Goal: Information Seeking & Learning: Learn about a topic

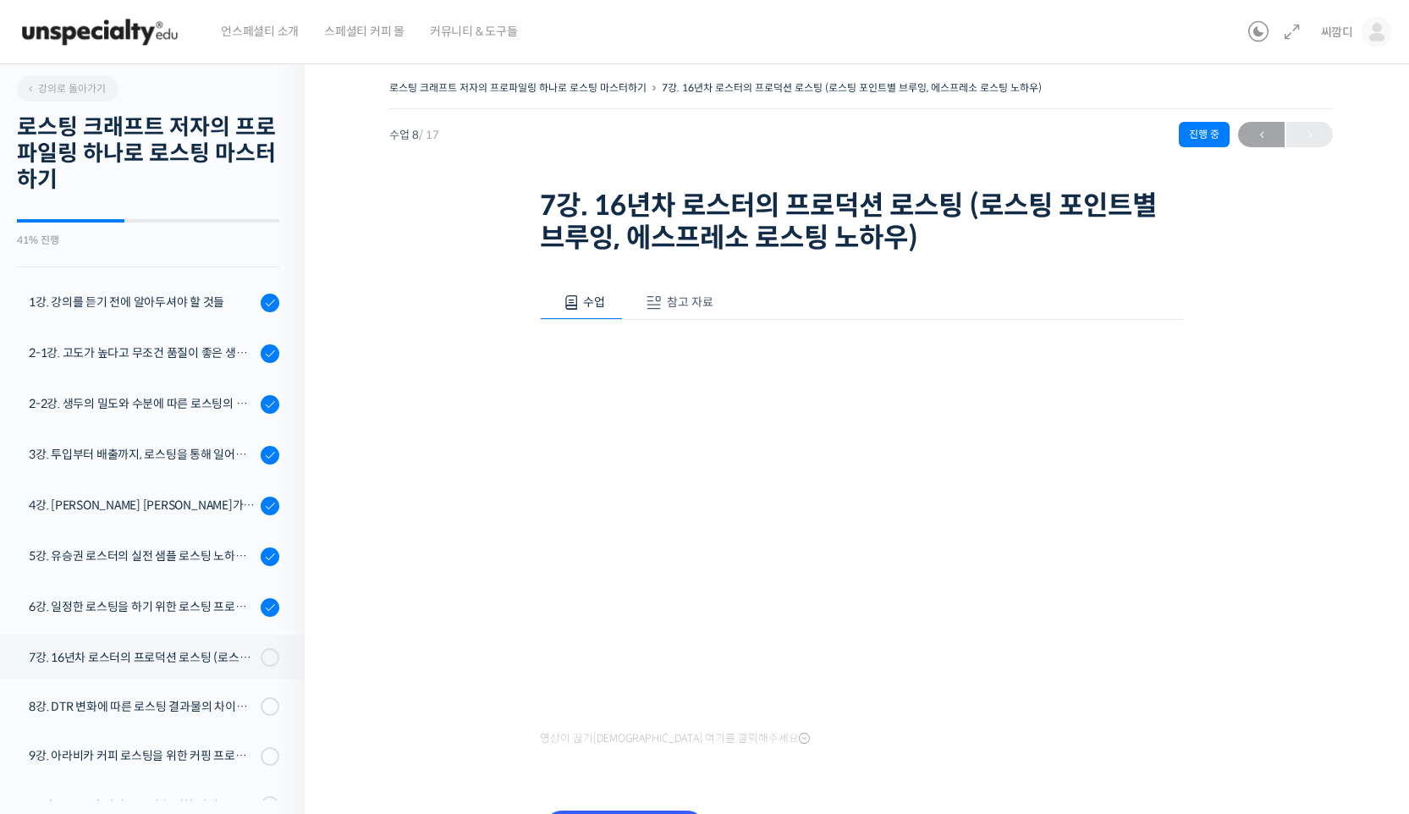
click at [1317, 261] on div "로스팅 크래프트 저자의 프로파일링 하나로 로스팅 마스터하기 7강. 16년차 로스터의 프로덕션 로스팅 (로스팅 포인트별 브루잉, 에스프레소 로스…" at bounding box center [860, 483] width 943 height 814
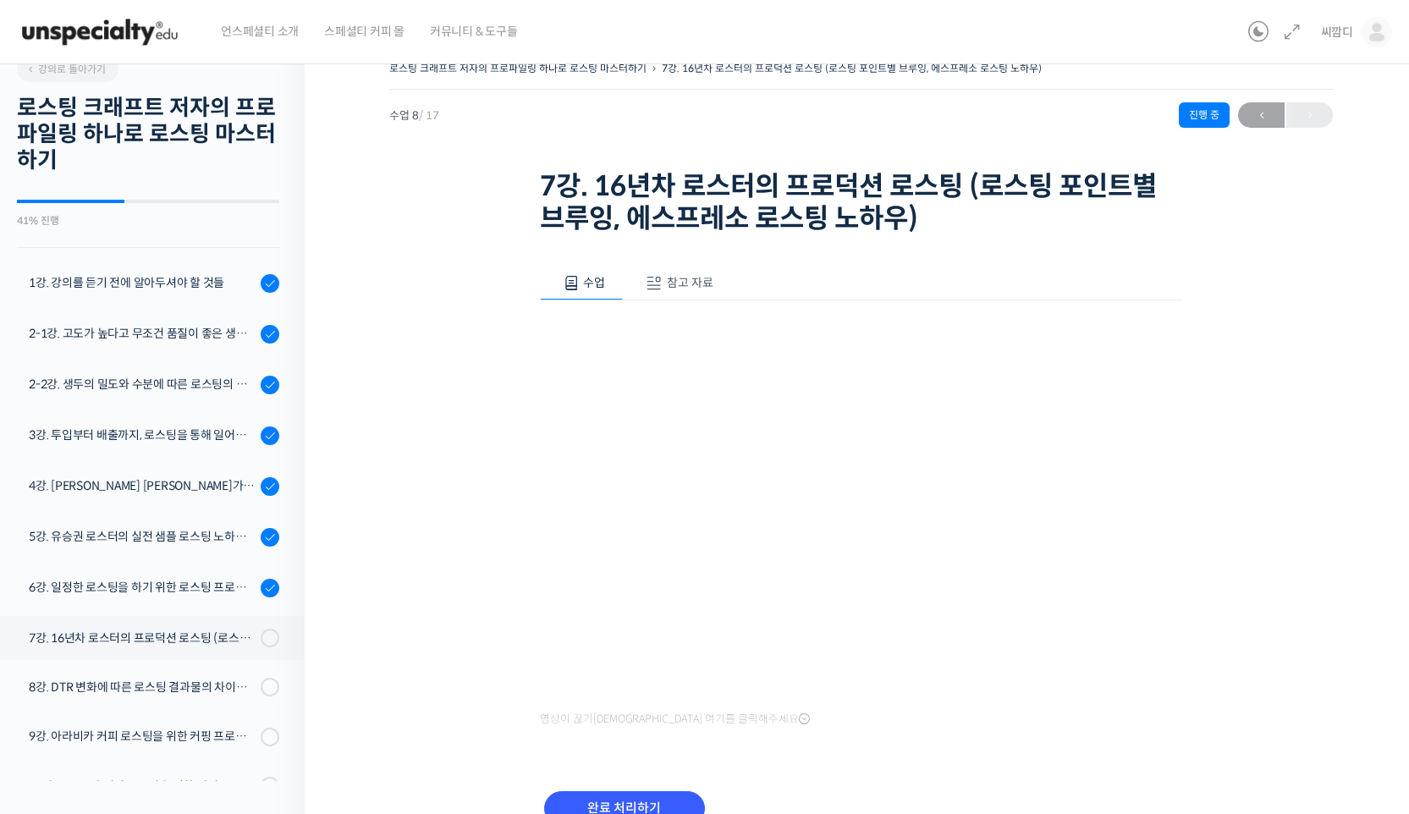
scroll to position [261, 0]
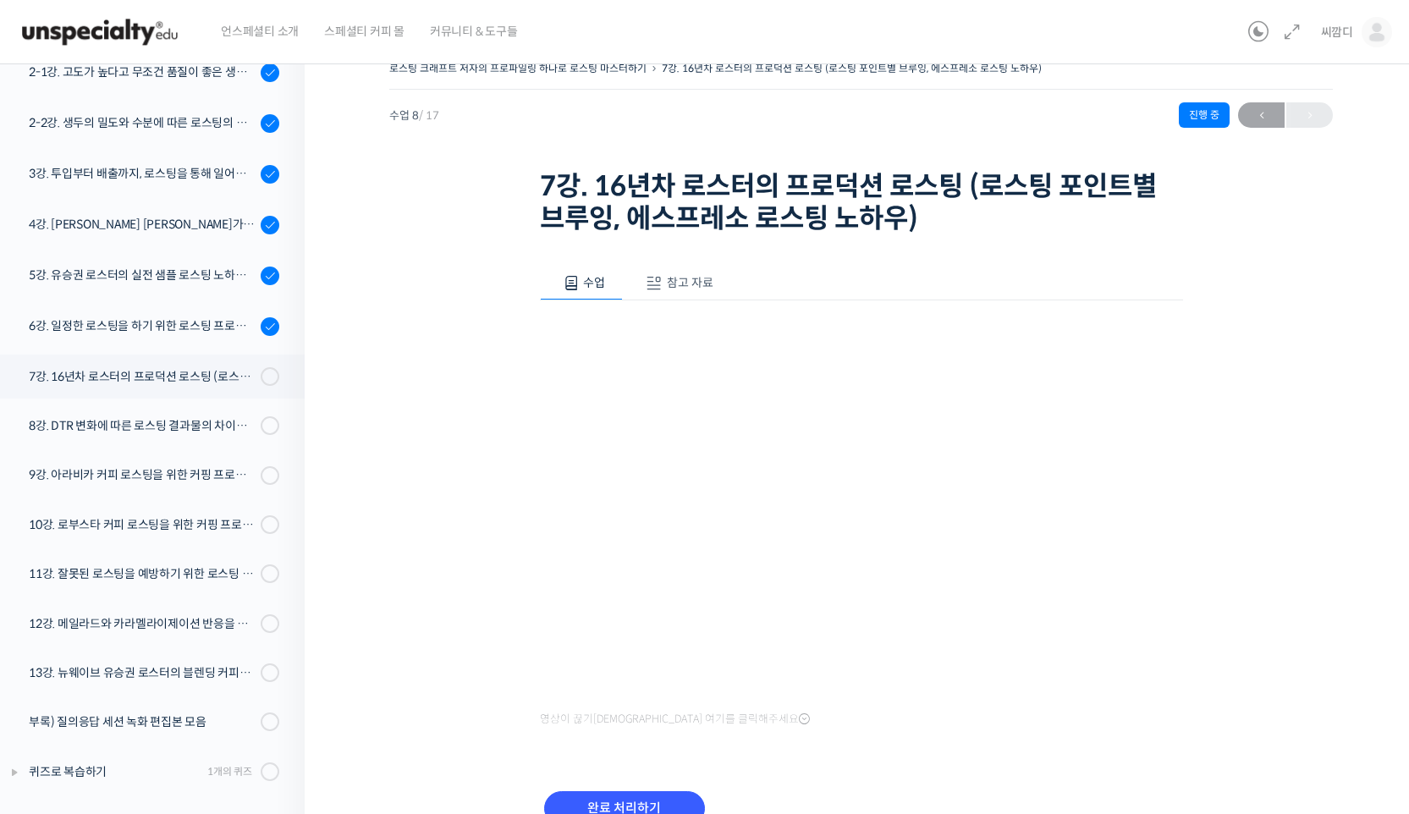
click at [819, 141] on div "로스팅 크래프트 저자의 프로파일링 하나로 로스팅 마스터하기 7강. 16년차 로스터의 프로덕션 로스팅 (로스팅 포인트별 브루잉, 에스프레소 로스…" at bounding box center [860, 149] width 943 height 184
click at [1042, 253] on div "수업 참고 자료 영상이 끊기[DEMOGRAPHIC_DATA]를 클릭해주세요 PPT 수업 자료 (클릭하시면 새 창에서 열립니다) 완료 처리하기" at bounding box center [861, 555] width 643 height 630
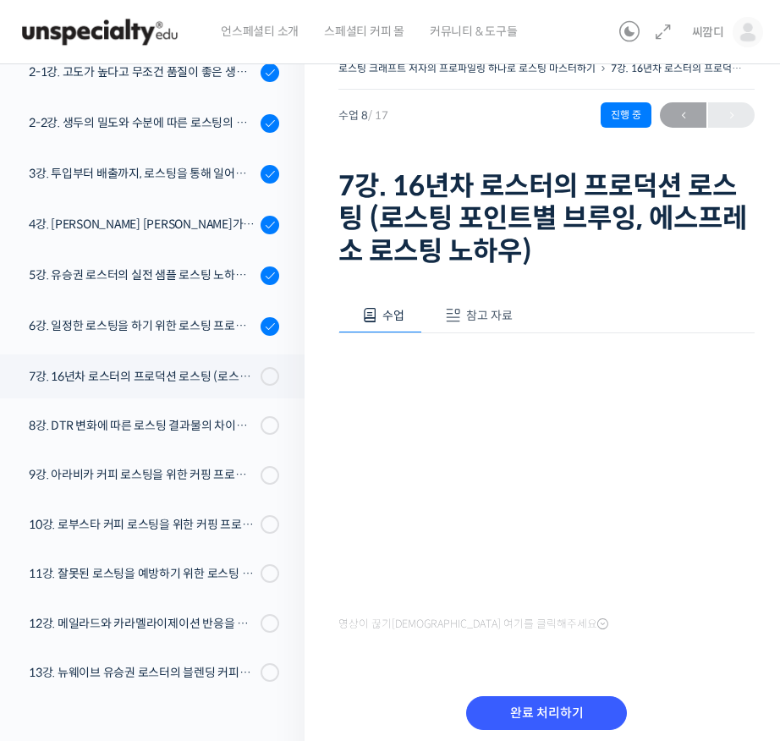
click at [496, 315] on span "참고 자료" at bounding box center [489, 315] width 47 height 15
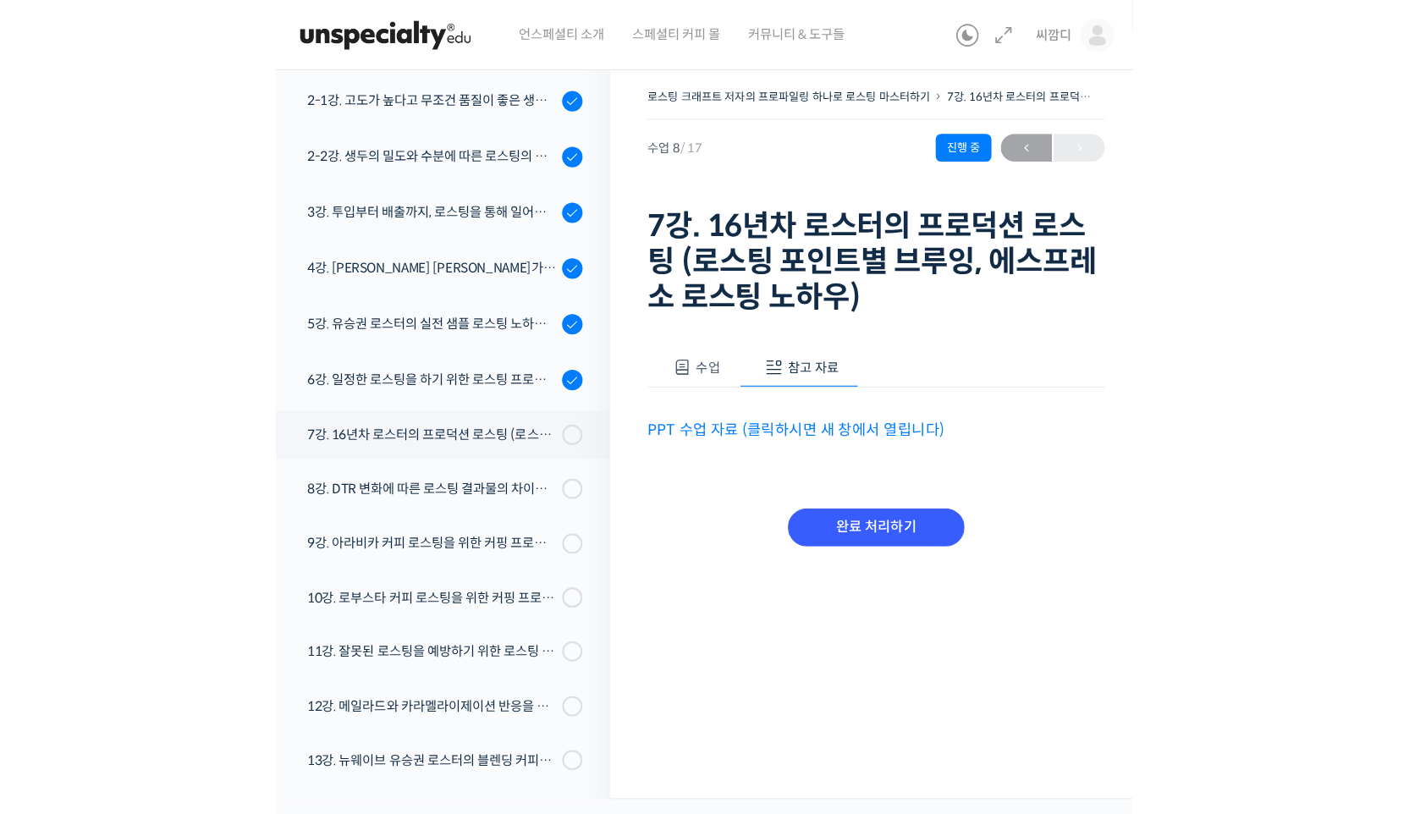
scroll to position [0, 0]
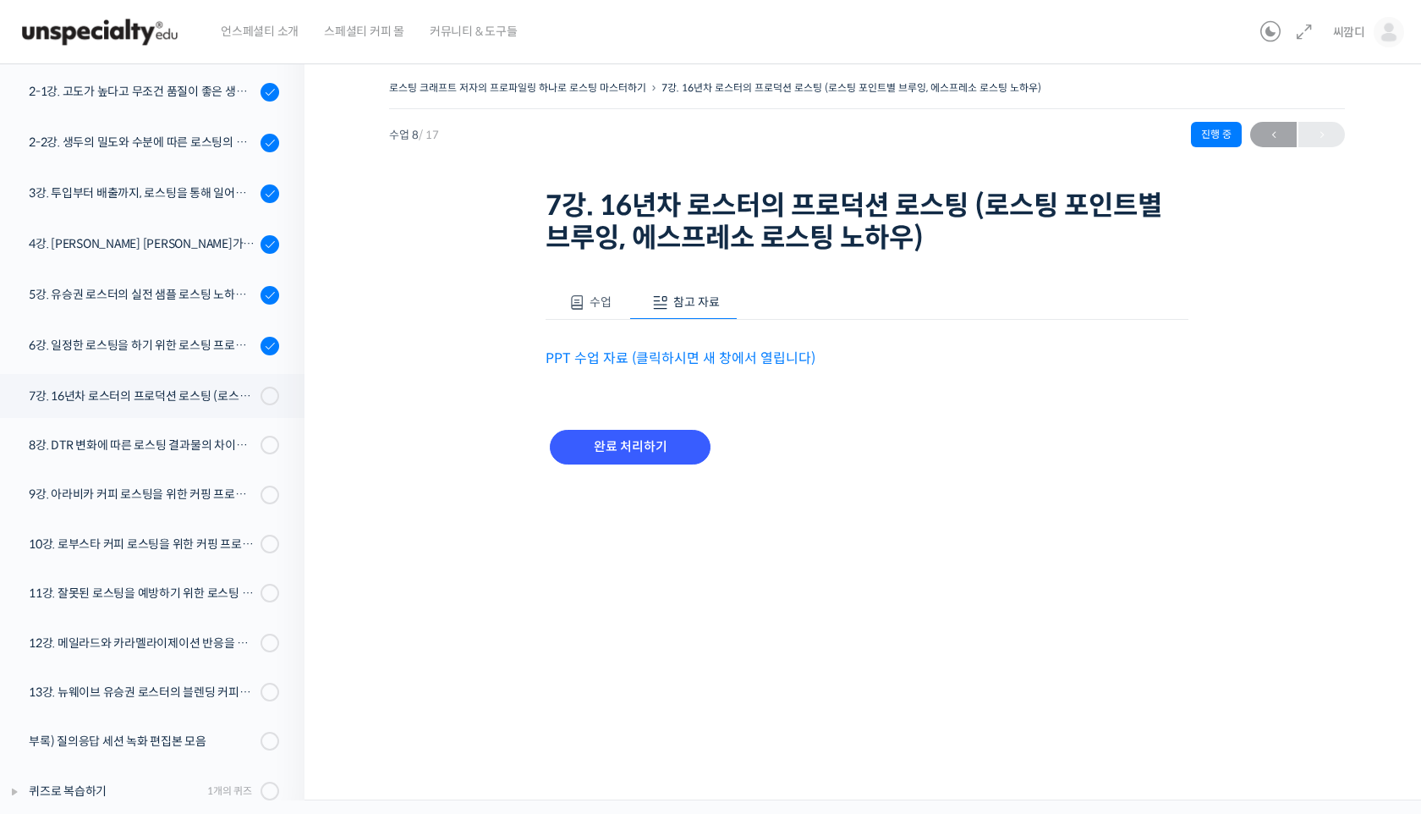
click at [616, 303] on button "수업" at bounding box center [588, 303] width 84 height 36
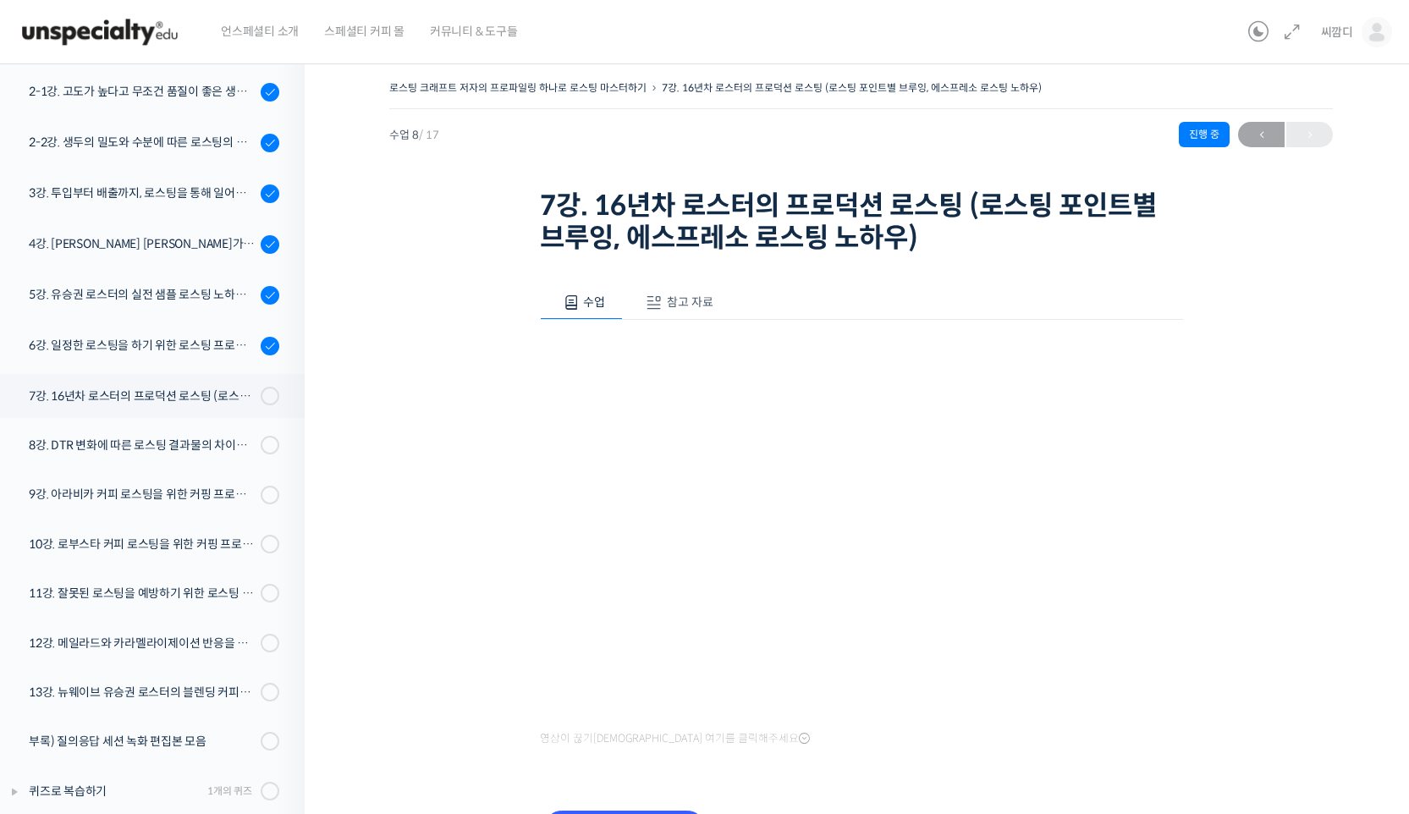
click at [876, 302] on div "수업 참고 자료" at bounding box center [861, 303] width 643 height 36
click at [1235, 603] on div "로스팅 크래프트 저자의 프로파일링 하나로 로스팅 마스터하기 7강. 16년차 로스터의 프로덕션 로스팅 (로스팅 포인트별 브루잉, 에스프레소 로스…" at bounding box center [860, 483] width 943 height 814
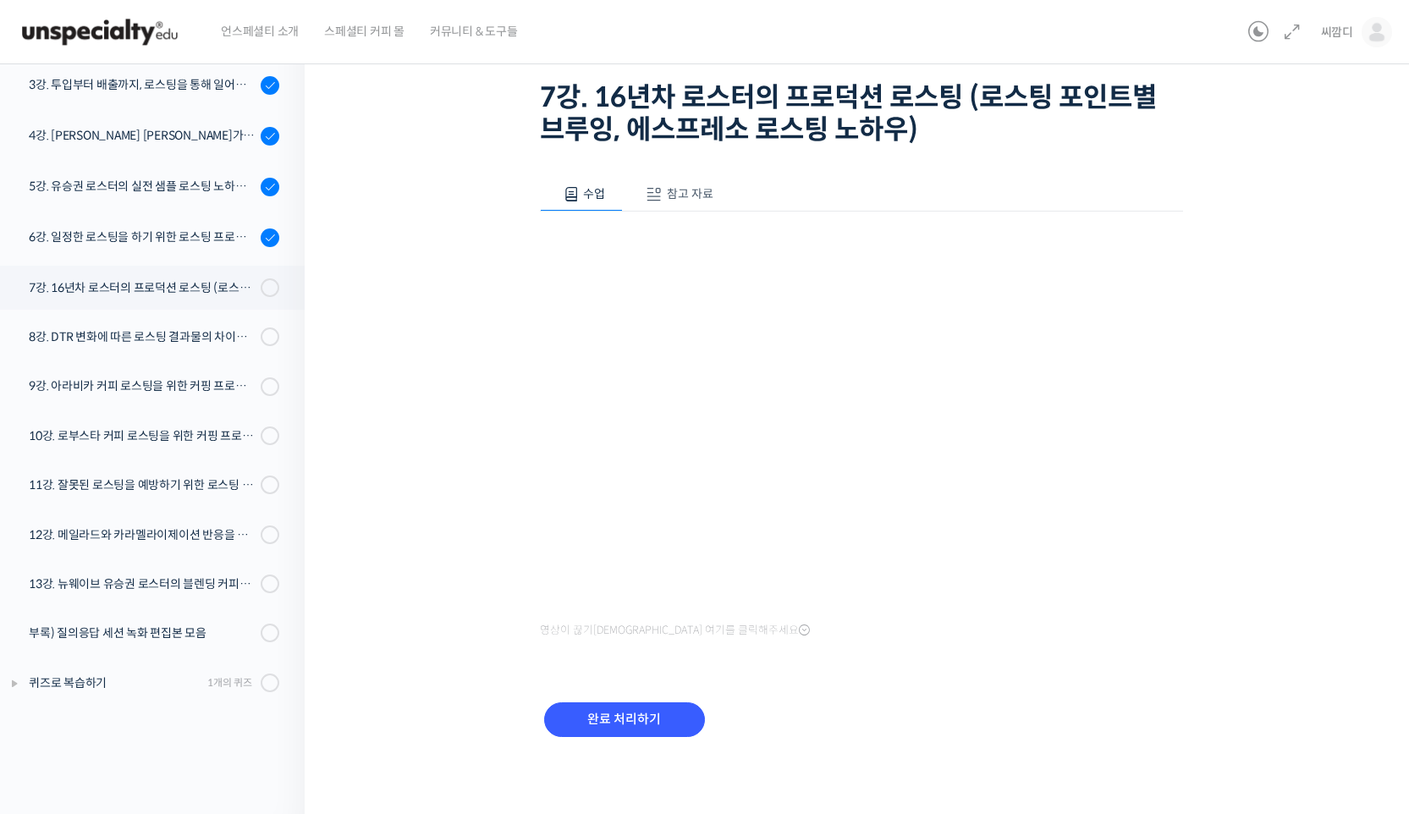
scroll to position [34, 0]
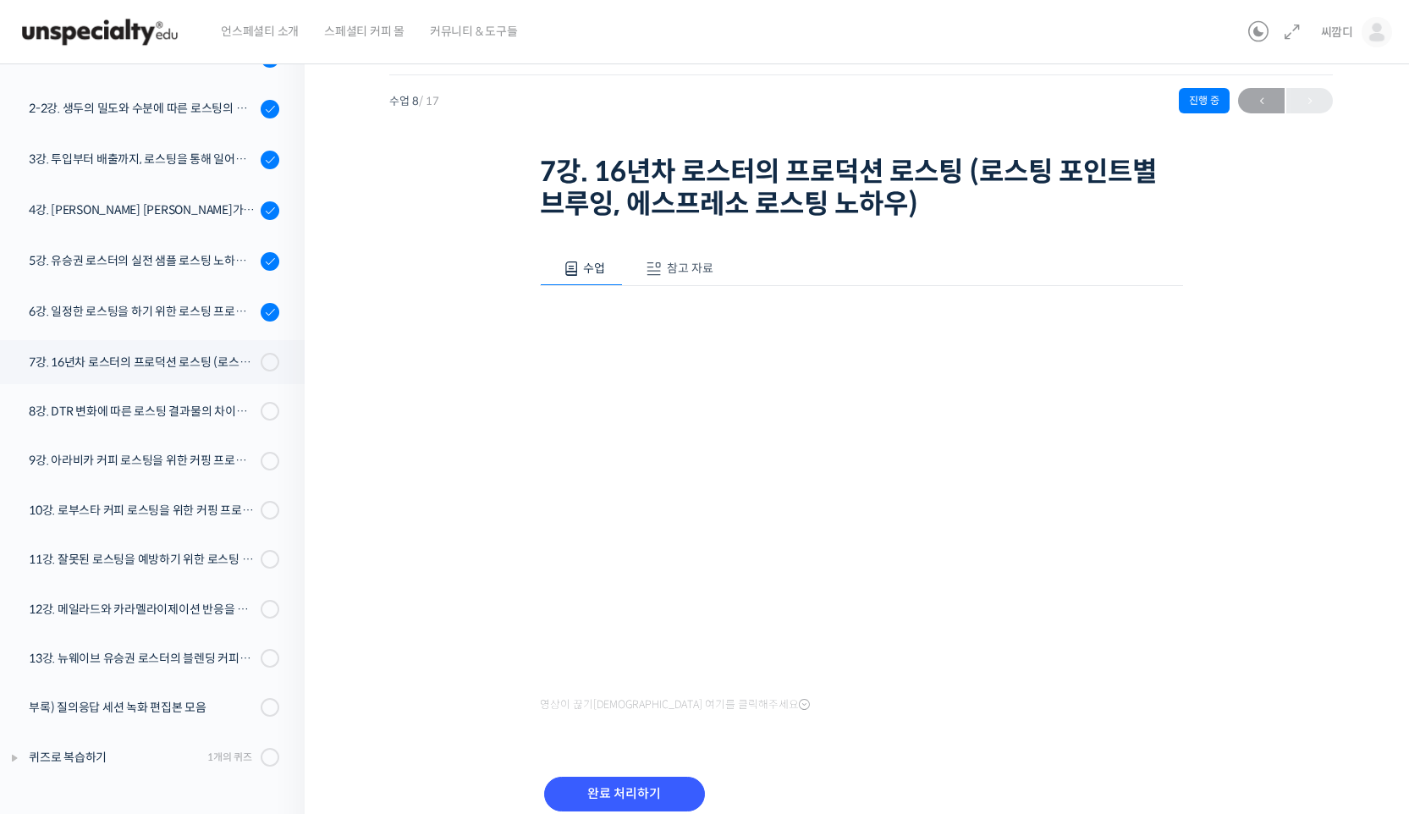
click at [1322, 572] on div "로스팅 크래프트 저자의 프로파일링 하나로 로스팅 마스터하기 7강. 16년차 로스터의 프로덕션 로스팅 (로스팅 포인트별 브루잉, 에스프레소 로스…" at bounding box center [860, 449] width 943 height 814
click at [803, 739] on div "수업 참고 자료 영상이 끊기신다면 여기를 클릭해주세요 PPT 수업 자료 (클릭하시면 새 창에서 열립니다) 완료 처리하기" at bounding box center [861, 541] width 643 height 630
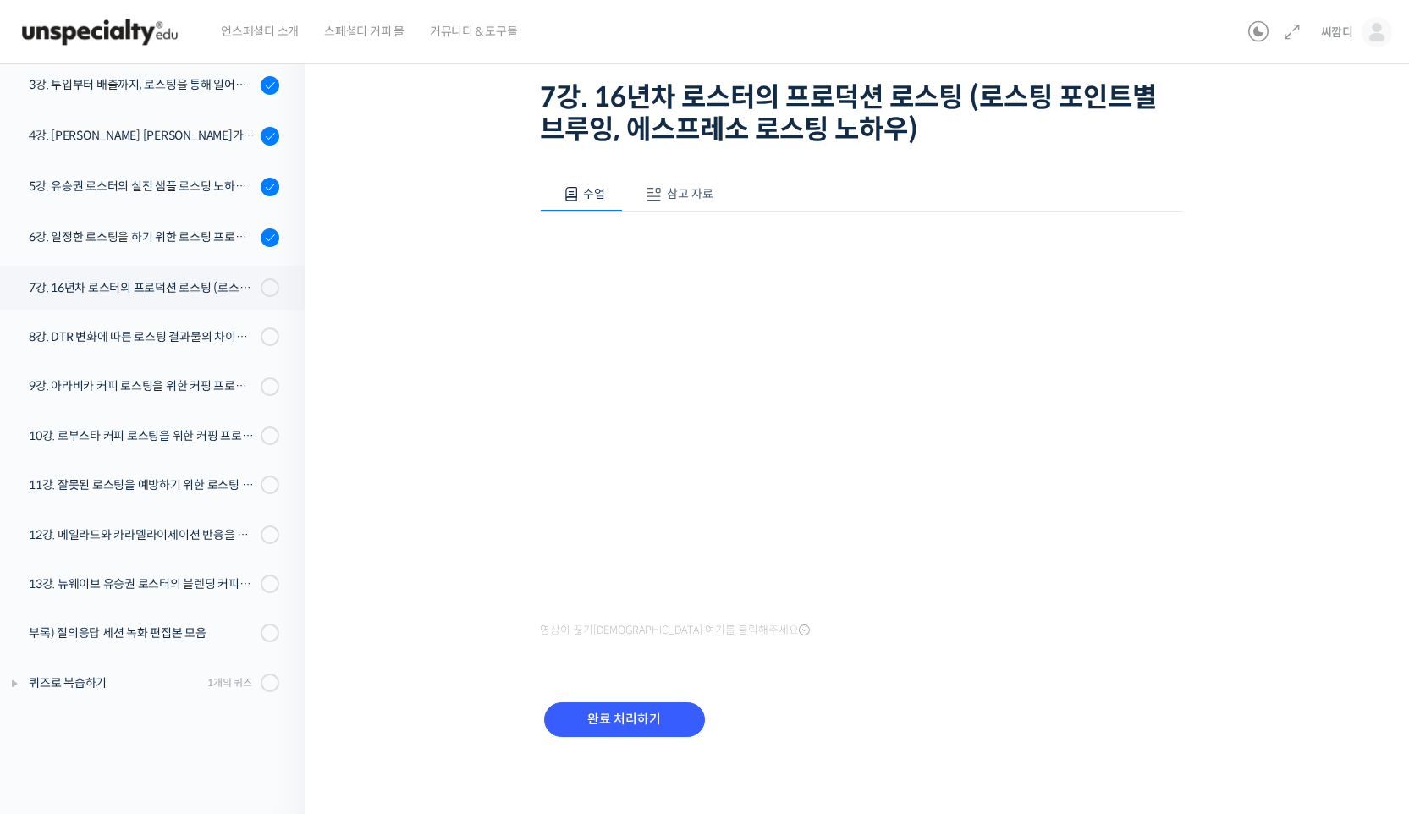
click at [767, 691] on div "완료 처리하기" at bounding box center [861, 732] width 643 height 97
click at [683, 713] on input "완료 처리하기" at bounding box center [624, 719] width 161 height 35
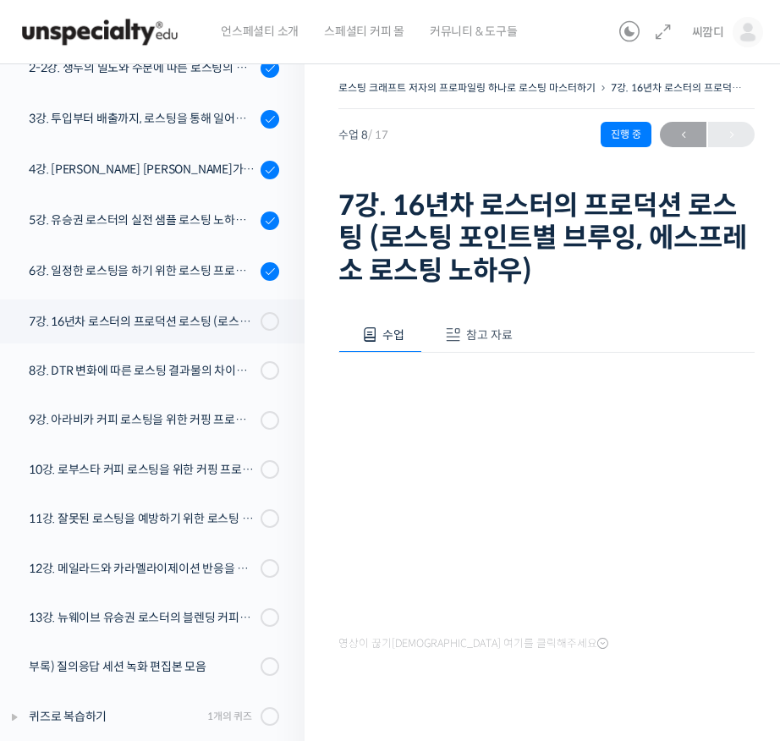
scroll to position [261, 0]
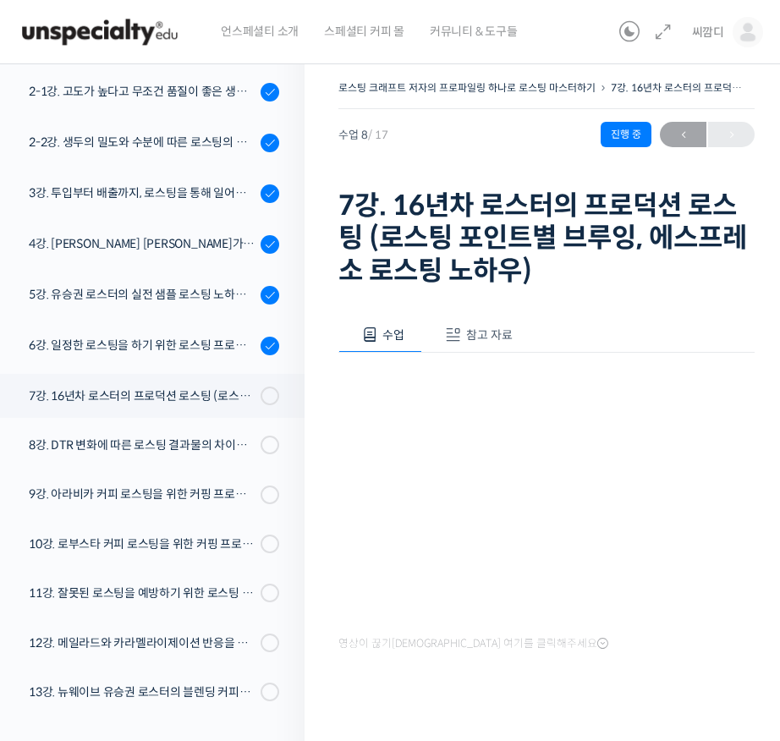
click at [613, 300] on div "수업 참고 자료 영상이 끊기신다면 여기를 클릭해주세요 PPT 수업 자료 (클릭하시면 새 창에서 열립니다)" at bounding box center [546, 512] width 416 height 441
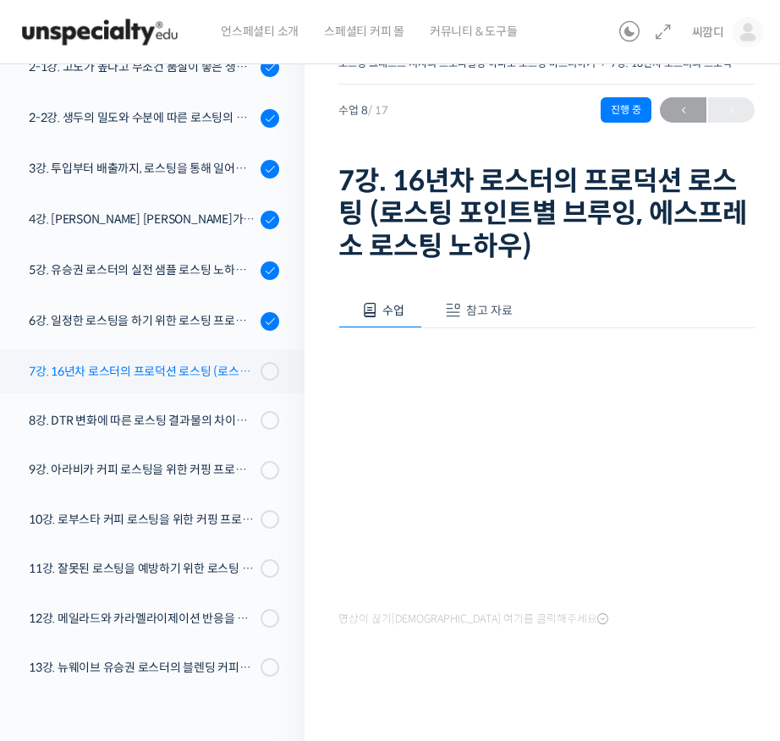
click at [202, 371] on div "7강. 16년차 로스터의 프로덕션 로스팅 (로스팅 포인트별 브루잉, 에스프레소 로스팅 노하우)" at bounding box center [142, 371] width 227 height 19
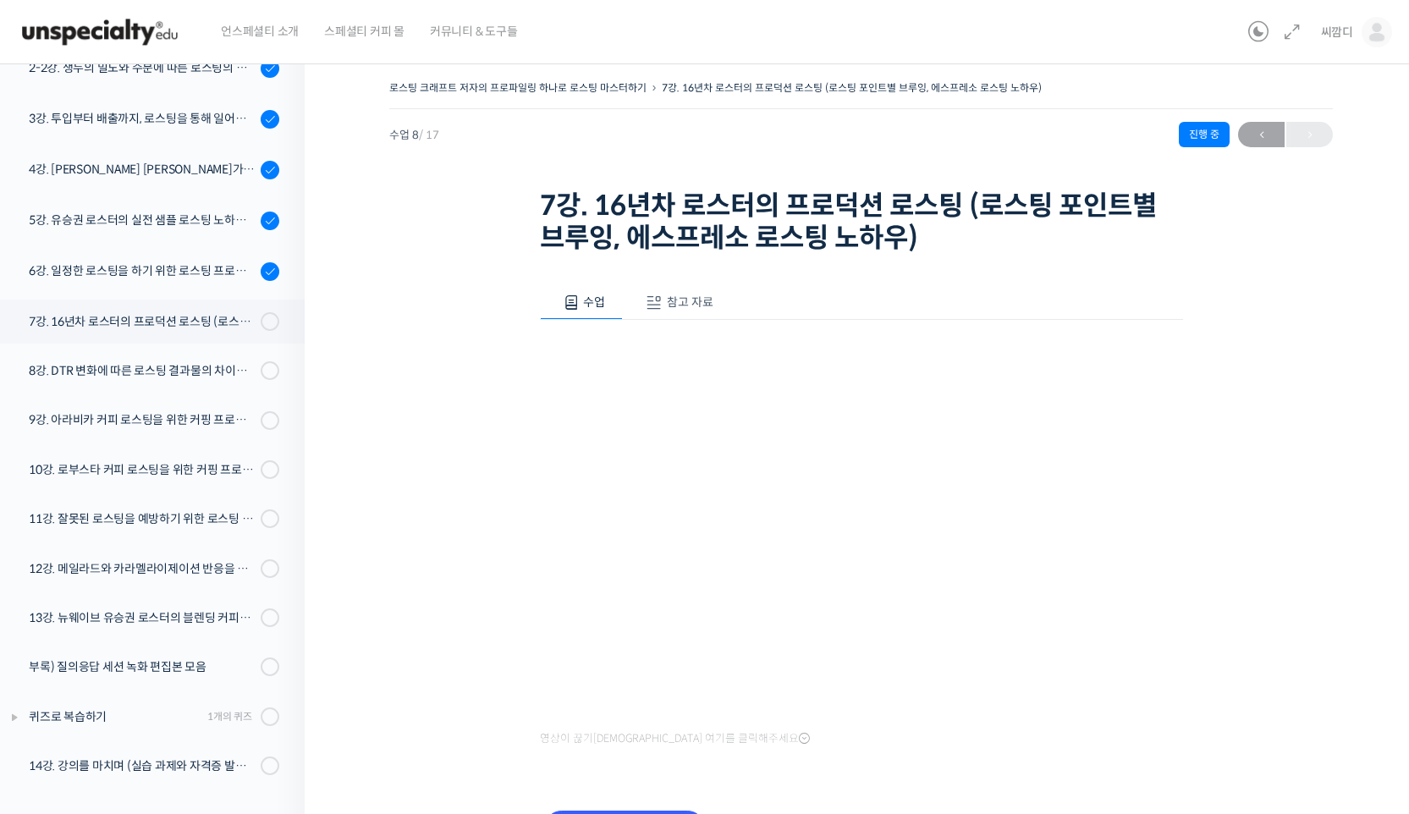
scroll to position [108, 0]
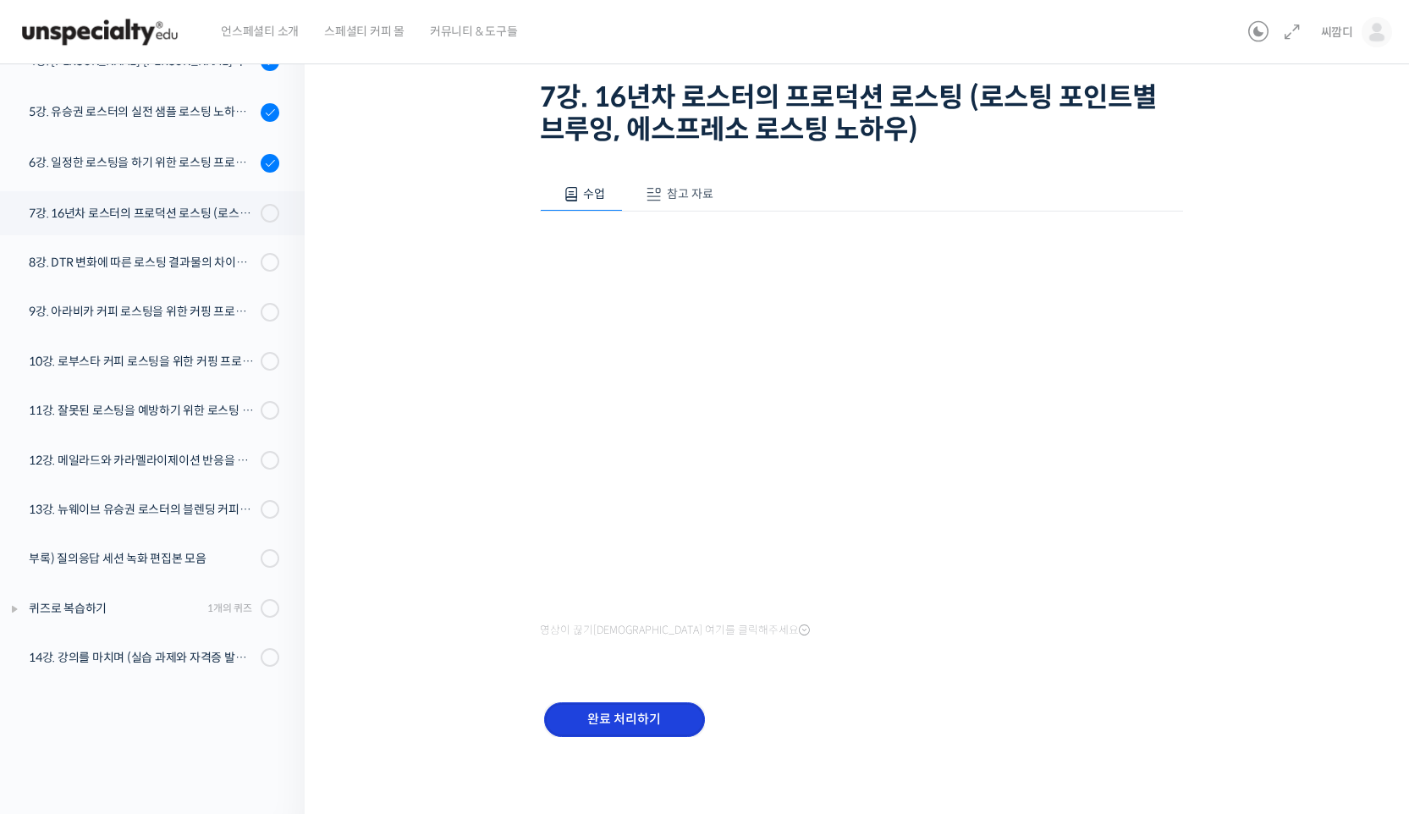
click at [620, 724] on input "완료 처리하기" at bounding box center [624, 719] width 161 height 35
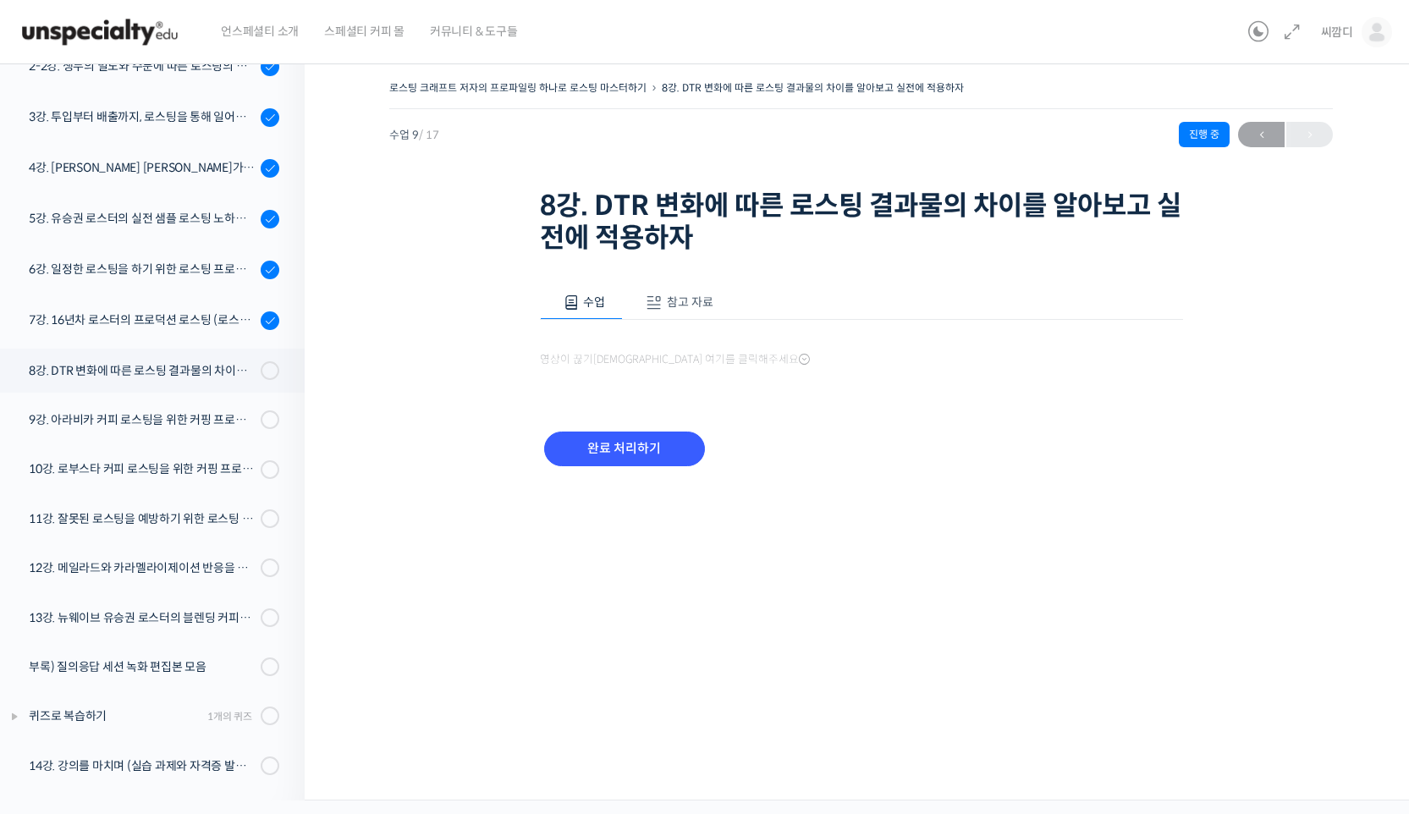
scroll to position [338, 0]
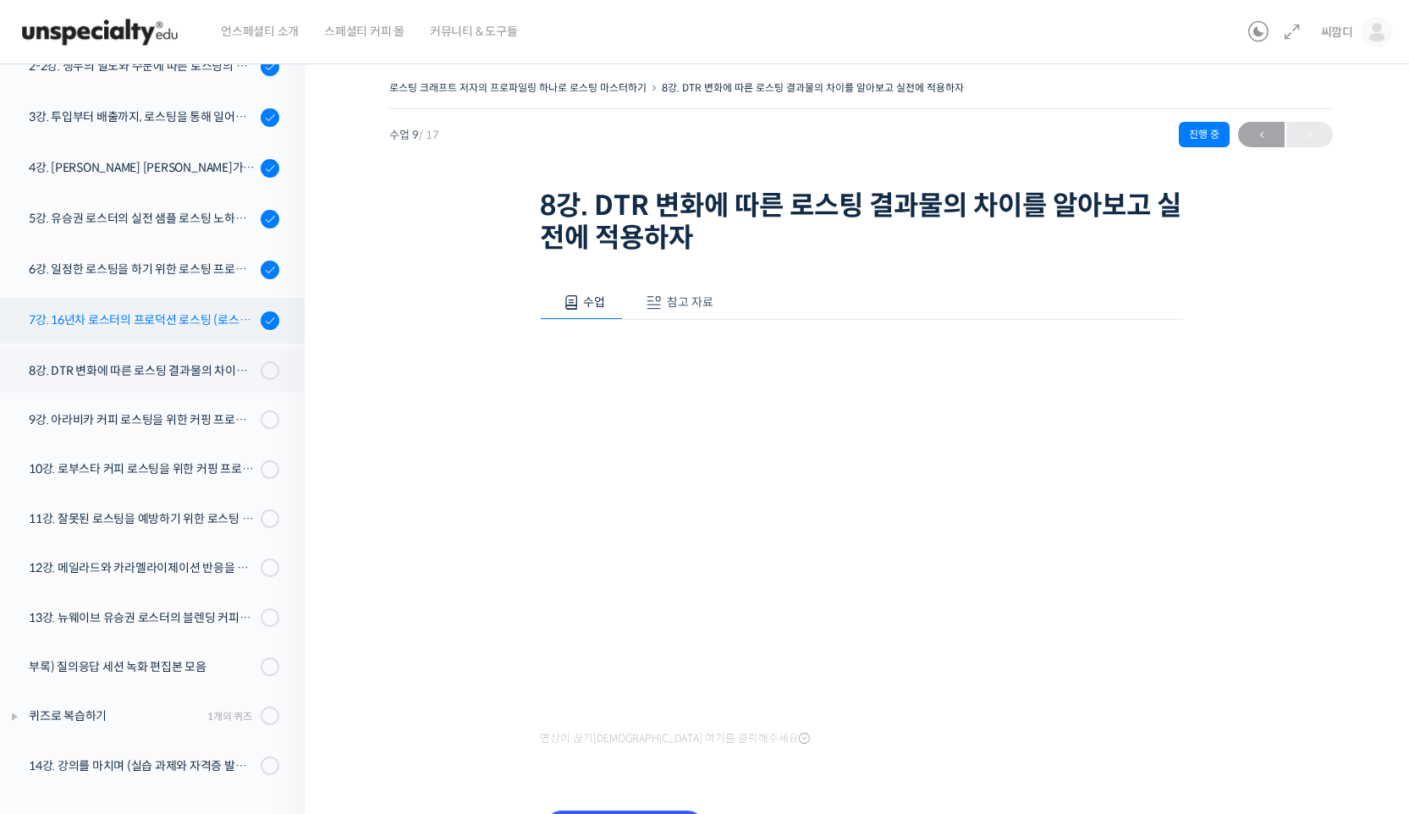
click at [153, 319] on div "7강. 16년차 로스터의 프로덕션 로스팅 (로스팅 포인트별 브루잉, 에스프레소 로스팅 노하우)" at bounding box center [142, 320] width 227 height 19
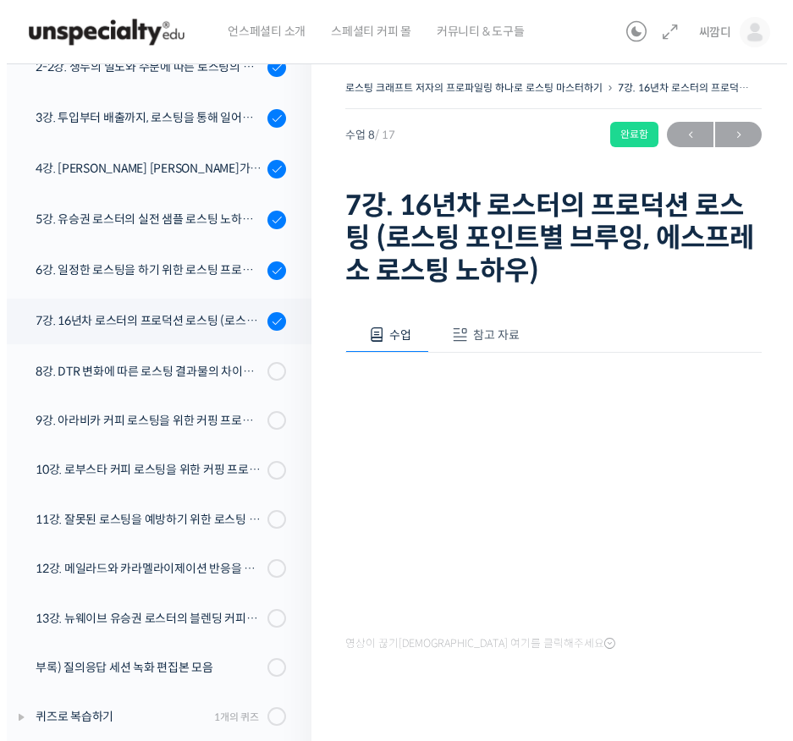
scroll to position [263, 0]
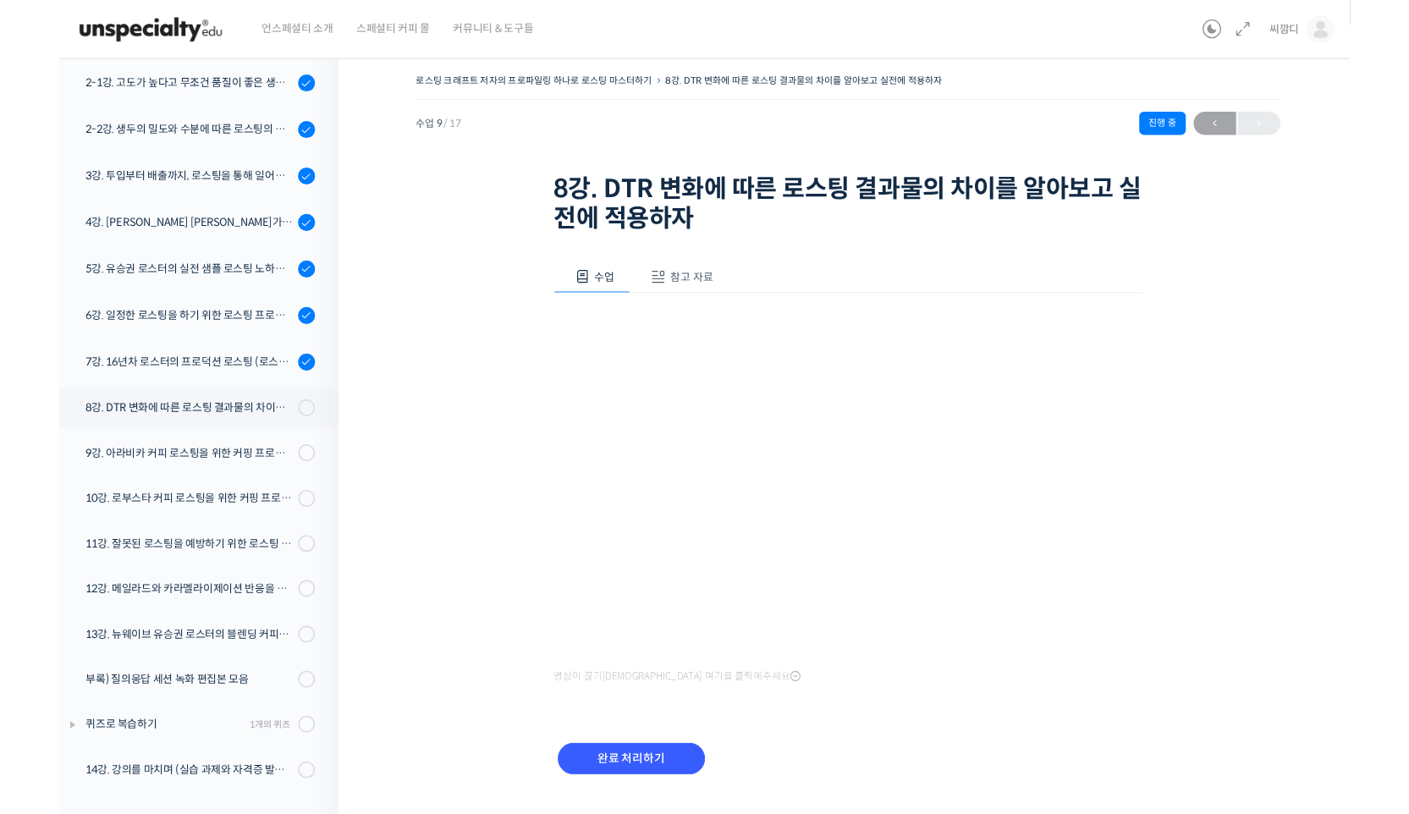
scroll to position [34, 0]
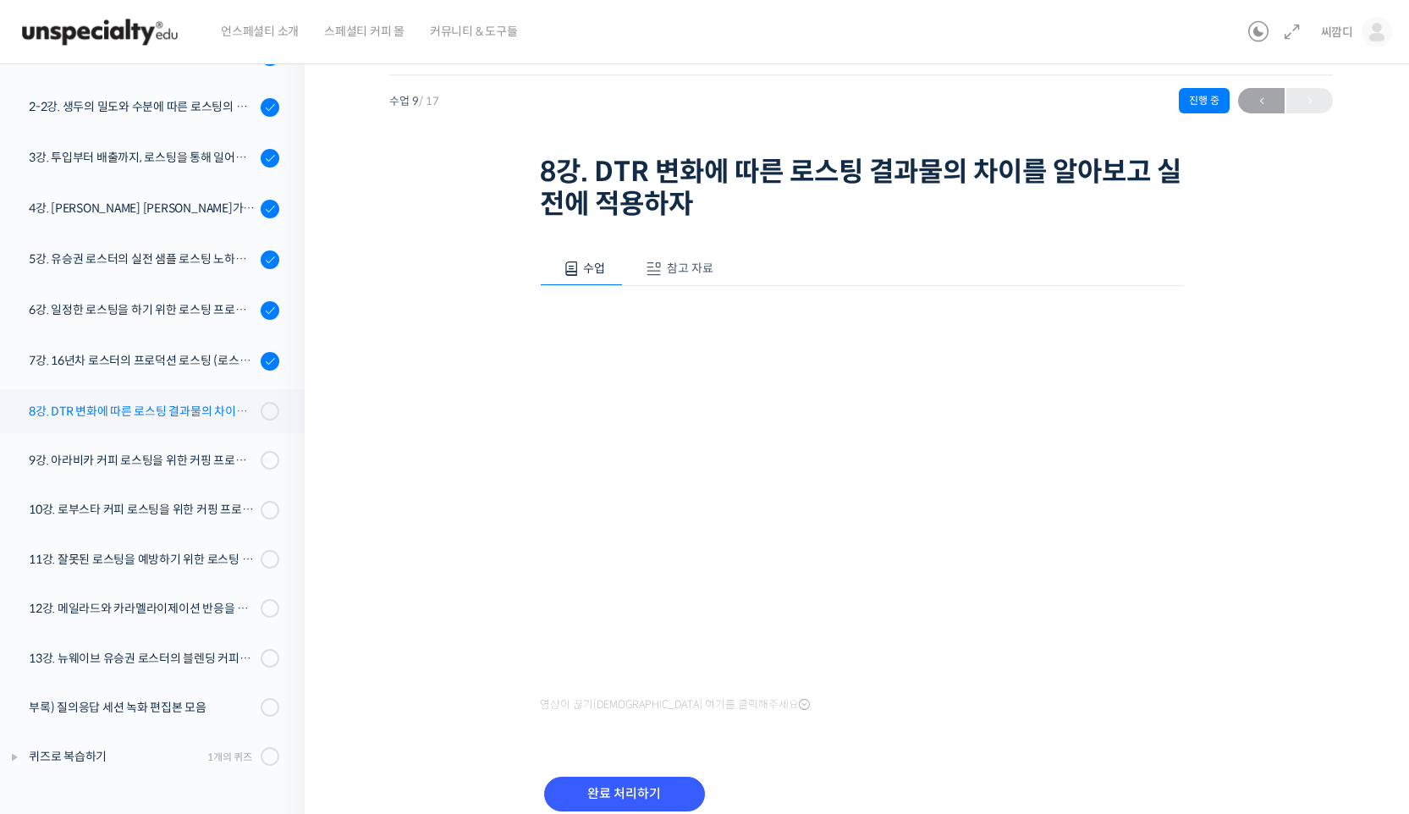
click at [135, 418] on div "8강. DTR 변화에 따른 로스팅 결과물의 차이를 알아보고 실전에 적용하자" at bounding box center [142, 411] width 227 height 19
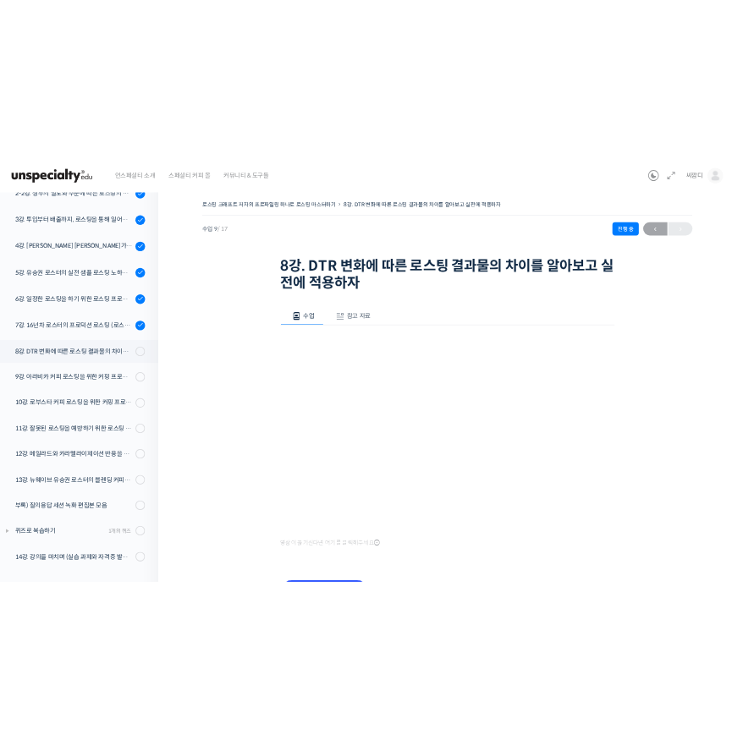
scroll to position [263, 0]
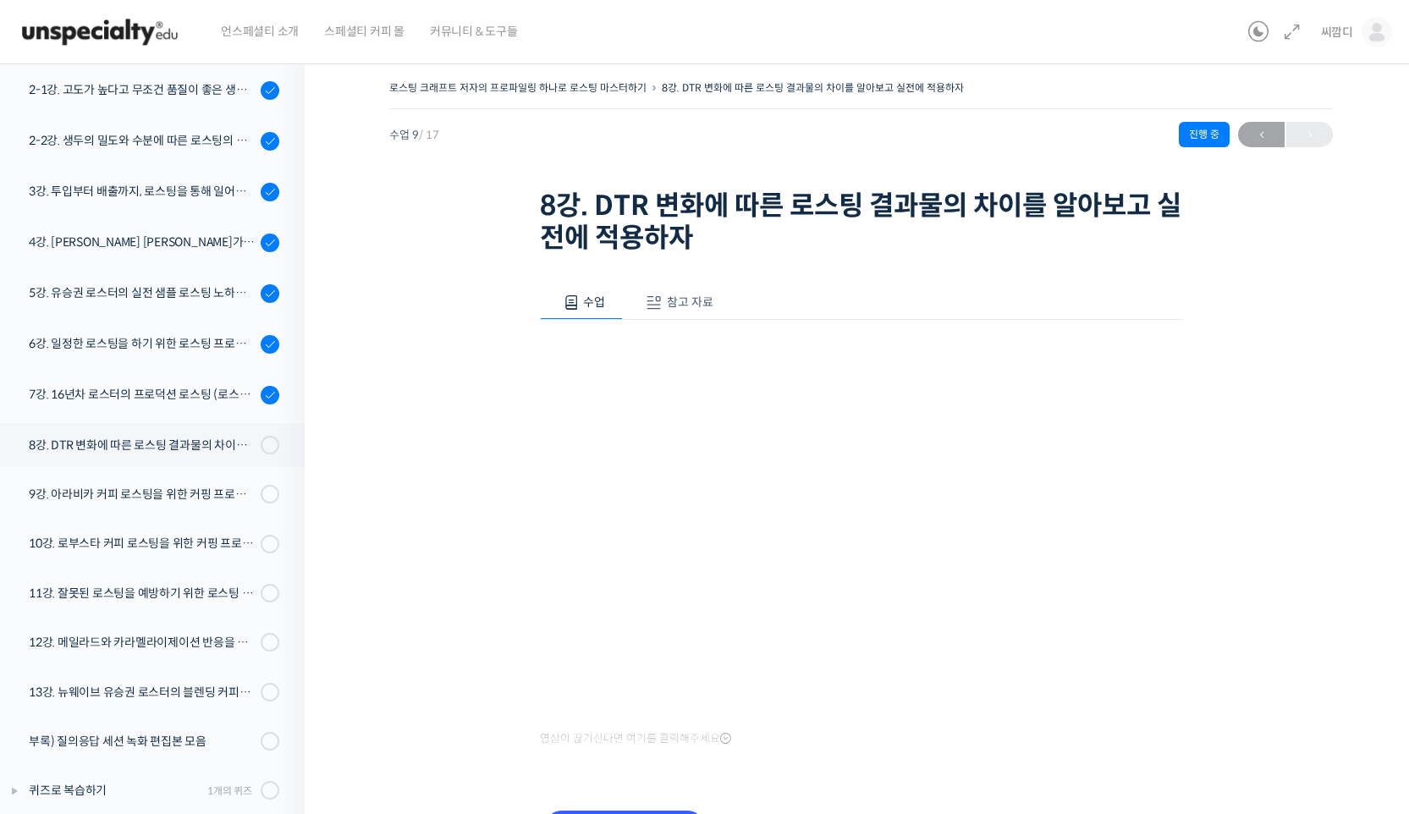
click at [547, 204] on h1 "8강. DTR 변화에 따른 로스팅 결과물의 차이를 알아보고 실전에 적용하자" at bounding box center [861, 222] width 643 height 65
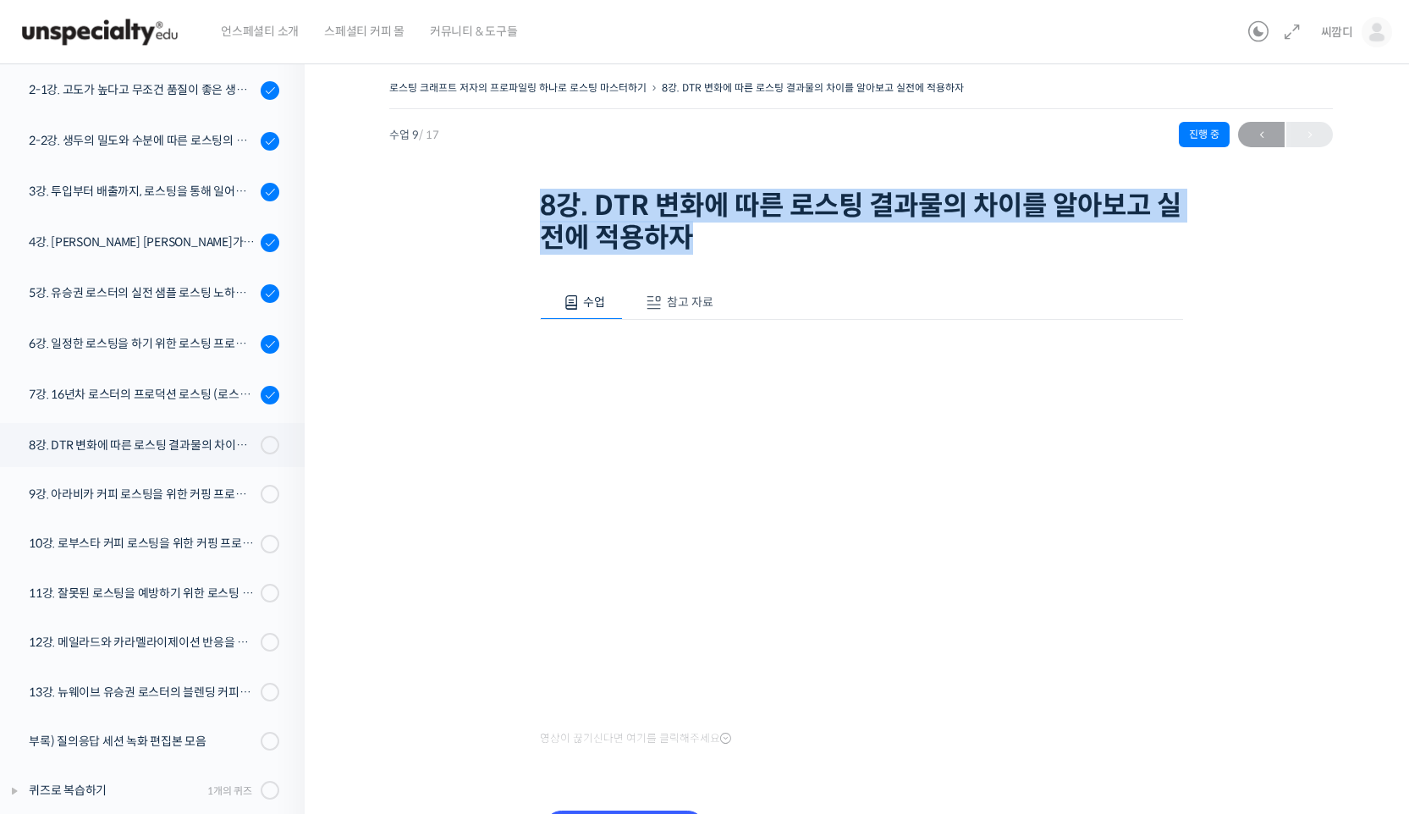
drag, startPoint x: 733, startPoint y: 240, endPoint x: 627, endPoint y: 174, distance: 124.7
click at [627, 174] on div "로스팅 크래프트 저자의 프로파일링 하나로 로스팅 마스터하기 8강. DTR 변화에 따른 로스팅 결과물의 차이를 알아보고 실전에 적용하자 진행 중…" at bounding box center [860, 168] width 943 height 184
click at [582, 181] on div "로스팅 크래프트 저자의 프로파일링 하나로 로스팅 마스터하기 8강. DTR 변화에 따른 로스팅 결과물의 차이를 알아보고 실전에 적용하자 진행 중…" at bounding box center [860, 168] width 943 height 184
drag, startPoint x: 533, startPoint y: 180, endPoint x: 715, endPoint y: 234, distance: 189.6
click at [715, 234] on div "로스팅 크래프트 저자의 프로파일링 하나로 로스팅 마스터하기 8강. DTR 변화에 따른 로스팅 결과물의 차이를 알아보고 실전에 적용하자 진행 중…" at bounding box center [860, 168] width 943 height 184
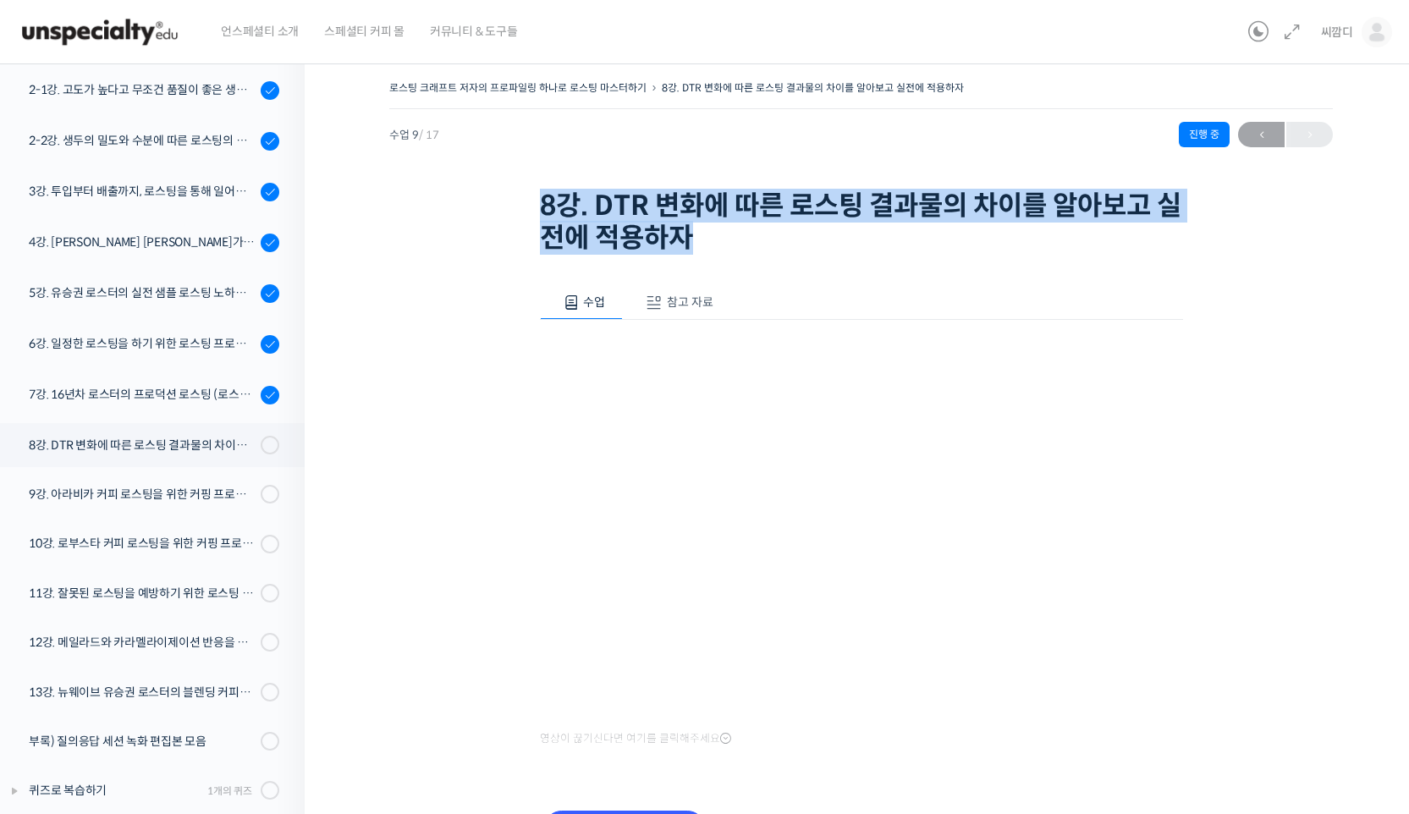
click at [716, 234] on h1 "8강. DTR 변화에 따른 로스팅 결과물의 차이를 알아보고 실전에 적용하자" at bounding box center [861, 222] width 643 height 65
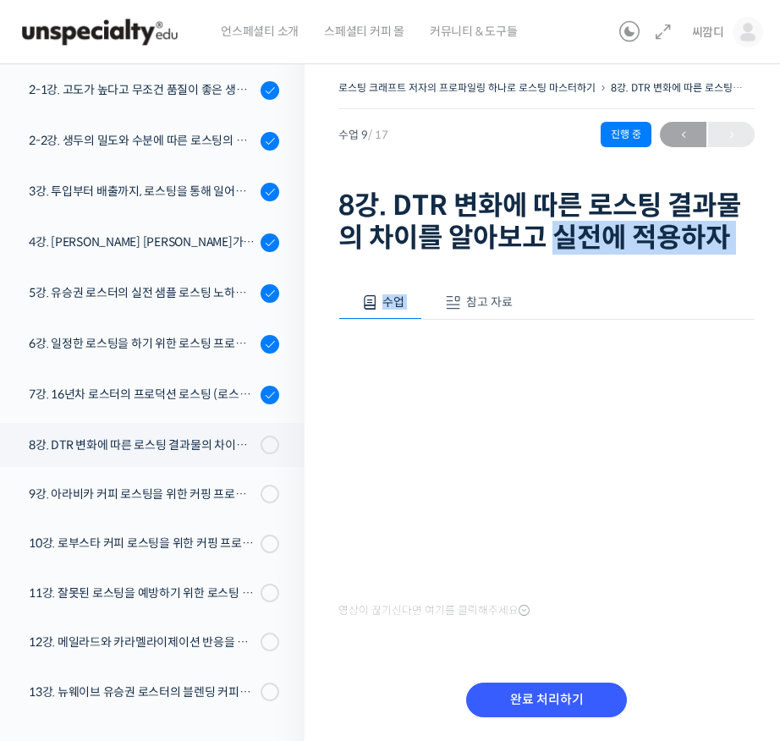
drag, startPoint x: 553, startPoint y: 228, endPoint x: 622, endPoint y: 267, distance: 78.4
click at [619, 266] on div "로스팅 크래프트 저자의 프로파일링 하나로 로스팅 마스터하기 8강. DTR 변화에 따른 로스팅 결과물의 차이를 알아보고 실전에 적용하자 진행 중…" at bounding box center [546, 419] width 416 height 686
click at [622, 267] on div "수업 참고 자료 영상이 끊기신다면 여기를 클릭해주세요 PPT 수업 자료 (클릭하시면 새 창에서 열립니다) 완료 처리하기" at bounding box center [546, 511] width 416 height 503
click at [613, 238] on h1 "8강. DTR 변화에 따른 로스팅 결과물의 차이를 알아보고 실전에 적용하자" at bounding box center [546, 222] width 416 height 65
click at [626, 240] on h1 "8강. DTR 변화에 따른 로스팅 결과물의 차이를 알아보고 실전에 적용하자" at bounding box center [546, 222] width 416 height 65
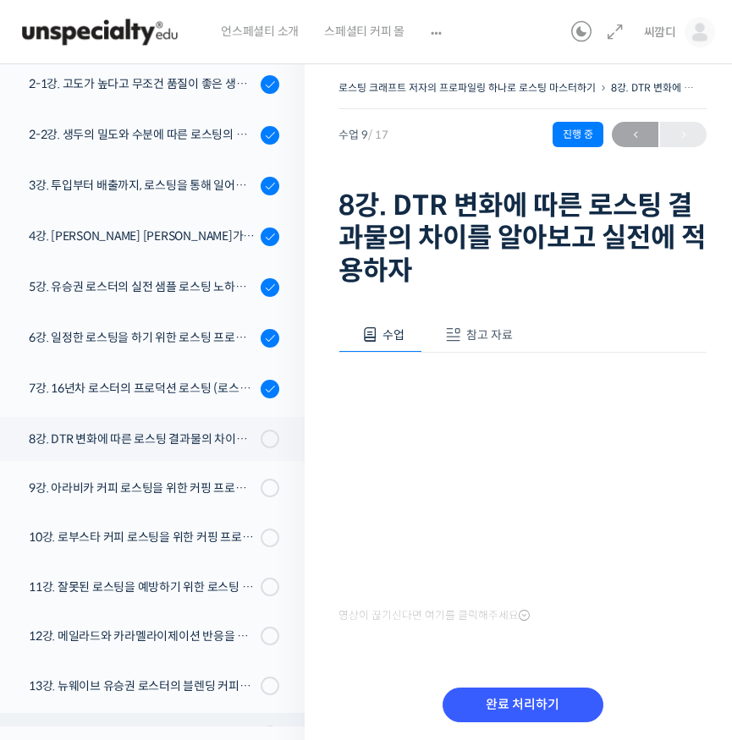
scroll to position [411, 0]
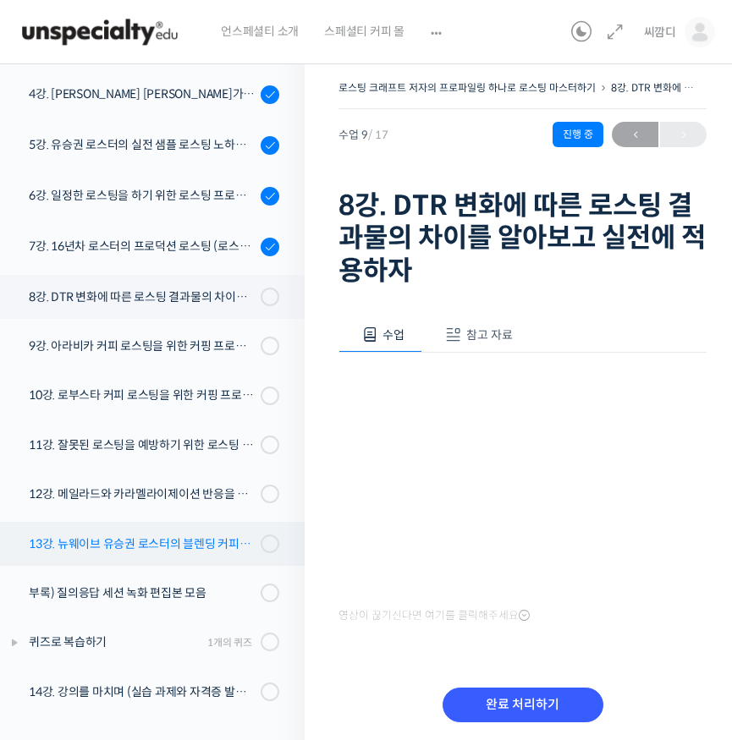
click at [192, 550] on div "13강. 뉴웨이브 유승권 로스터의 블렌딩 커피를 디자인 노하우" at bounding box center [142, 544] width 227 height 19
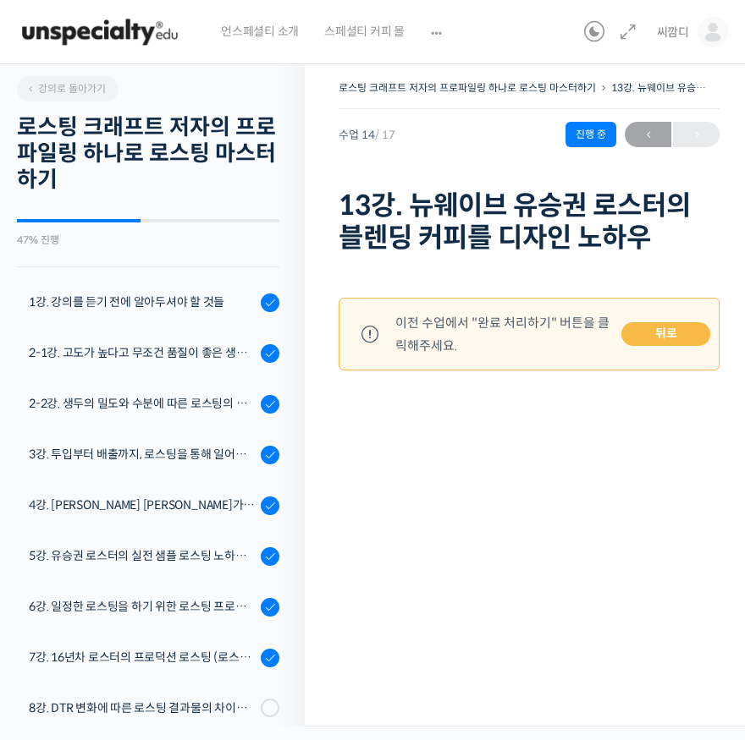
scroll to position [411, 0]
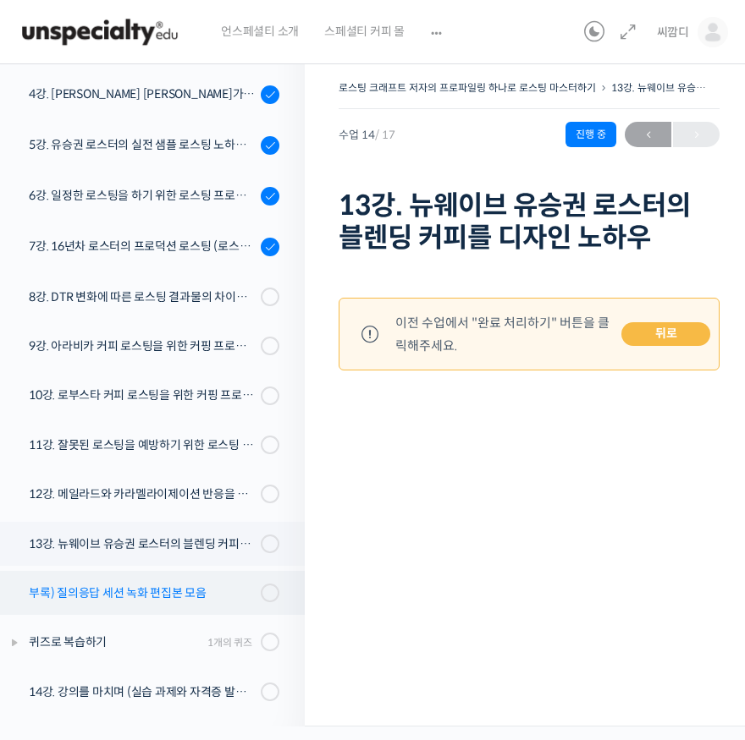
click at [185, 592] on div "부록) 질의응답 세션 녹화 편집본 모음" at bounding box center [142, 593] width 227 height 19
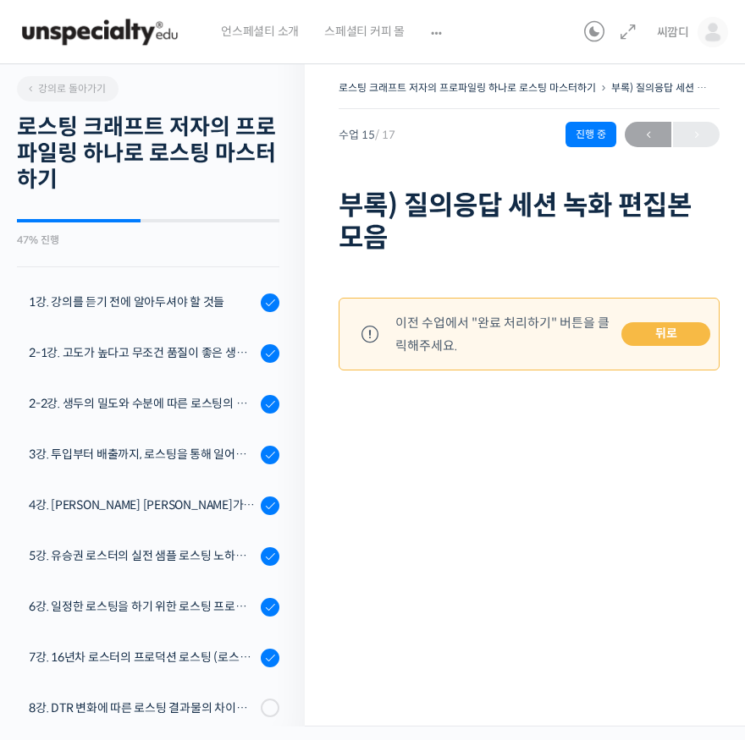
scroll to position [411, 0]
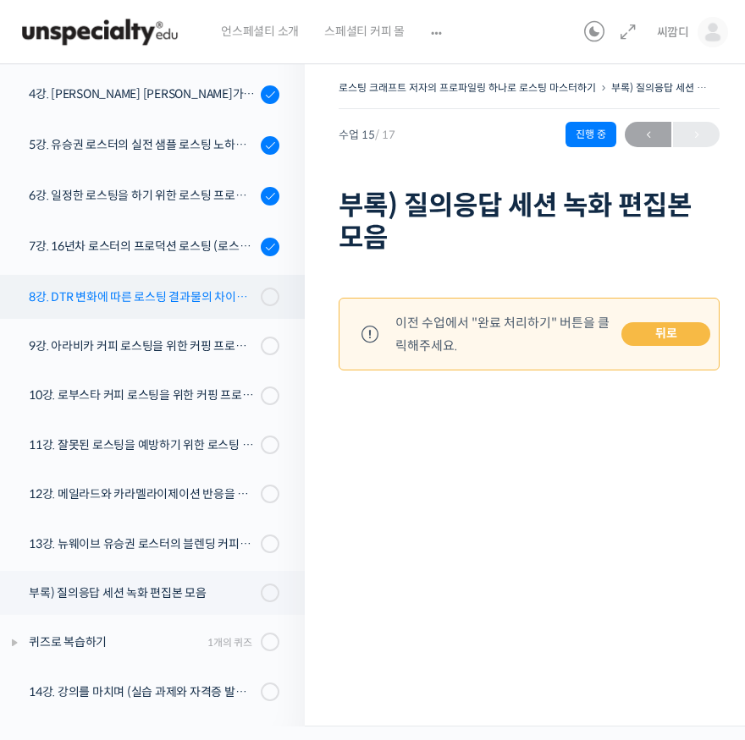
click at [168, 303] on div "8강. DTR 변화에 따른 로스팅 결과물의 차이를 알아보고 실전에 적용하자" at bounding box center [142, 297] width 227 height 19
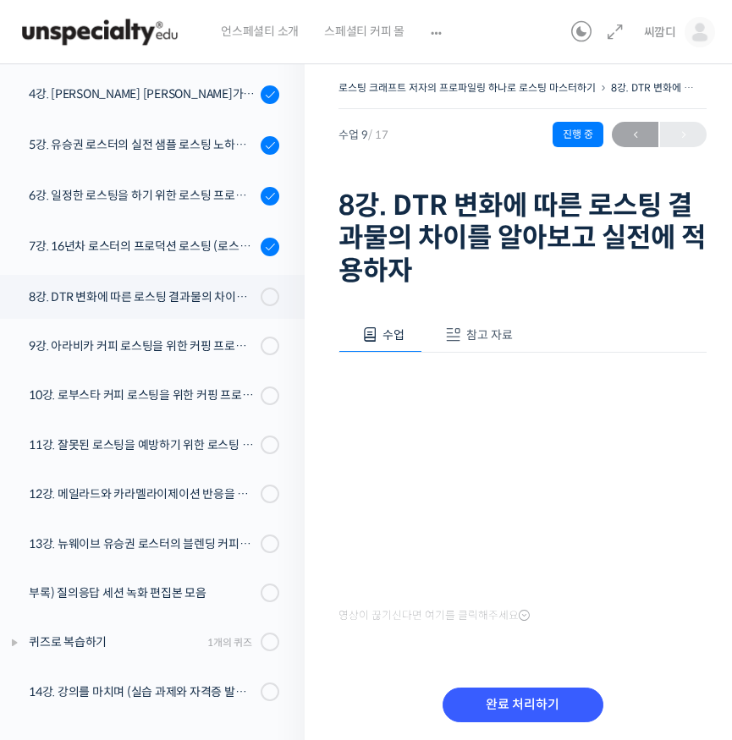
scroll to position [263, 0]
